Goal: Check status: Check status

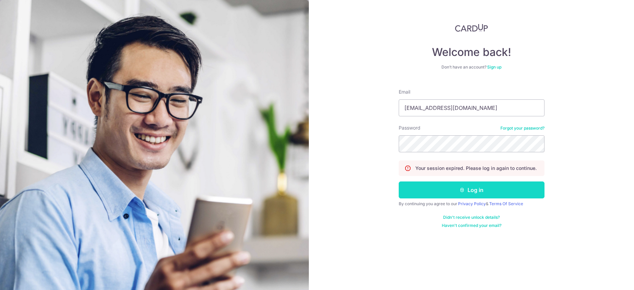
click at [440, 189] on button "Log in" at bounding box center [472, 189] width 146 height 17
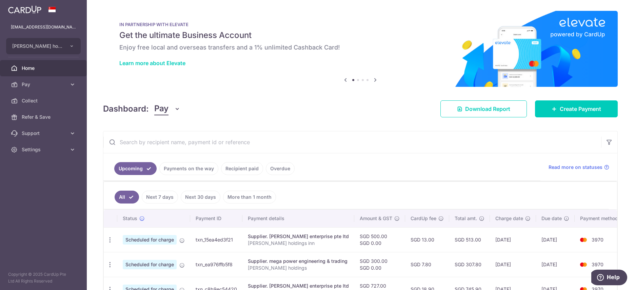
click at [190, 136] on input "text" at bounding box center [352, 142] width 498 height 22
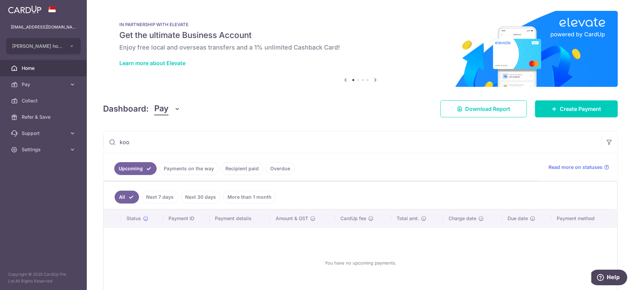
click at [143, 144] on input "koo" at bounding box center [352, 142] width 498 height 22
type input "koon sing"
click at [182, 168] on link "Payments on the way" at bounding box center [188, 168] width 59 height 13
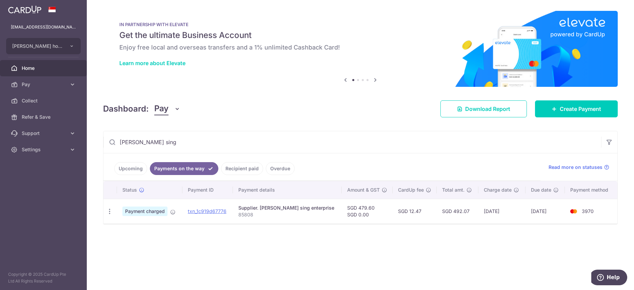
click at [225, 170] on link "Recipient paid" at bounding box center [242, 168] width 42 height 13
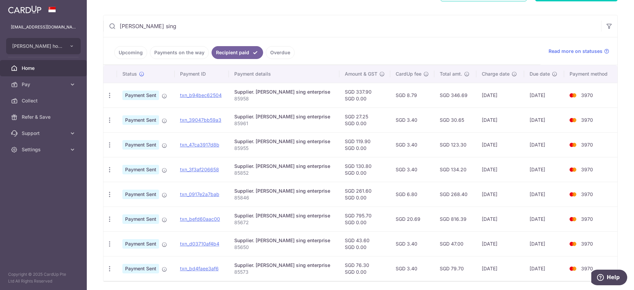
scroll to position [140, 0]
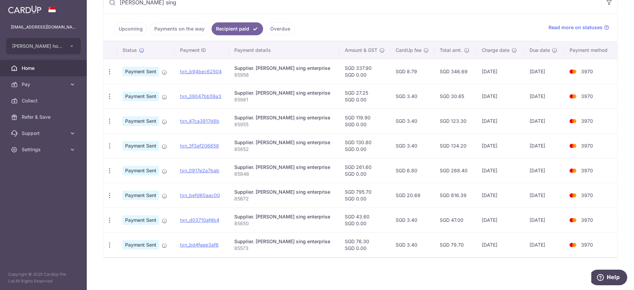
click at [278, 37] on ul "Upcoming Payments on the way Recipient paid Overdue" at bounding box center [321, 27] width 437 height 27
click at [279, 33] on link "Overdue" at bounding box center [280, 28] width 29 height 13
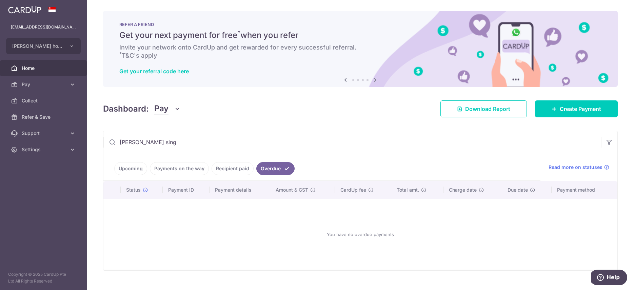
click at [134, 170] on link "Upcoming" at bounding box center [130, 168] width 33 height 13
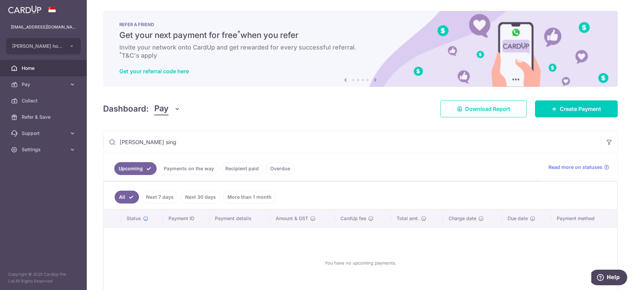
scroll to position [41, 0]
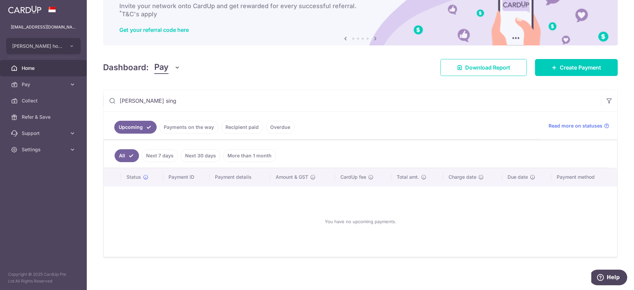
click at [200, 130] on link "Payments on the way" at bounding box center [188, 127] width 59 height 13
